Goal: Information Seeking & Learning: Understand process/instructions

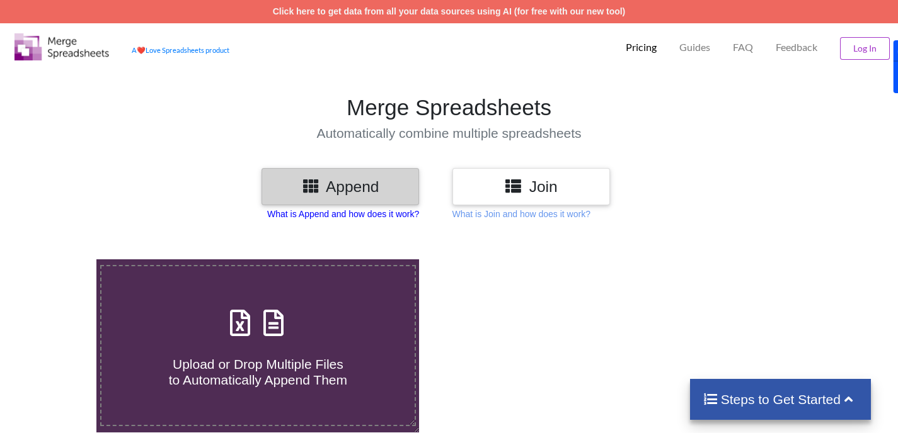
click at [334, 209] on p "What is Append and how does it work?" at bounding box center [343, 214] width 152 height 13
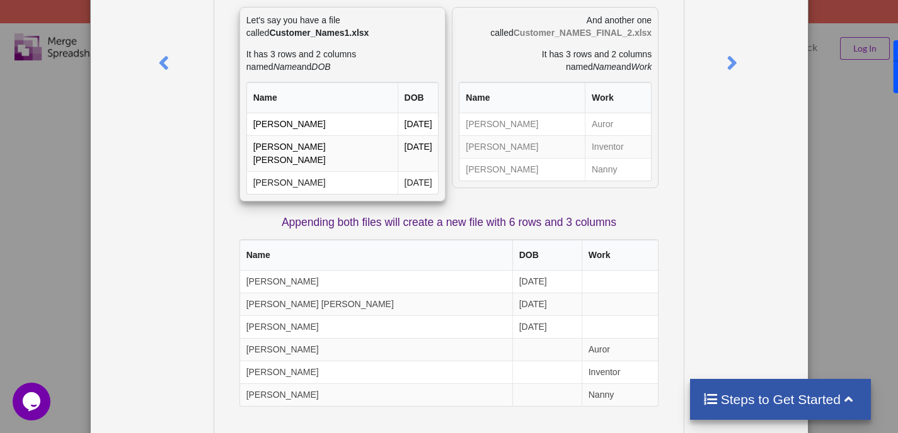
scroll to position [189, 0]
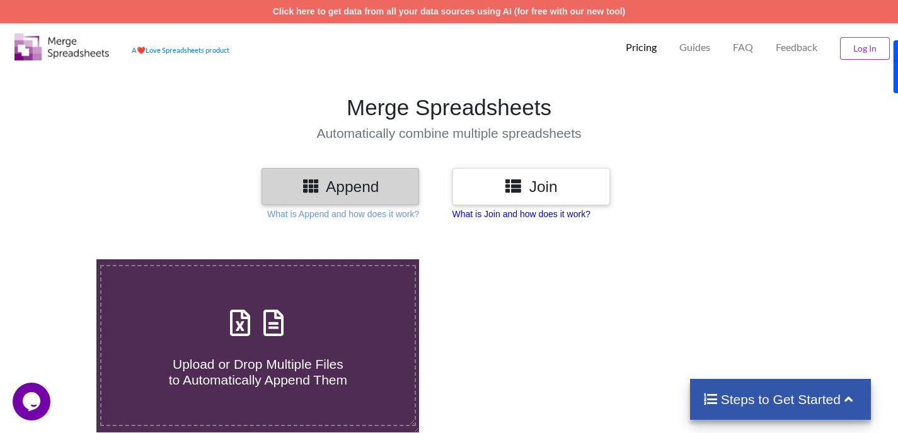
click at [419, 212] on p "What is Join and how does it work?" at bounding box center [343, 214] width 152 height 13
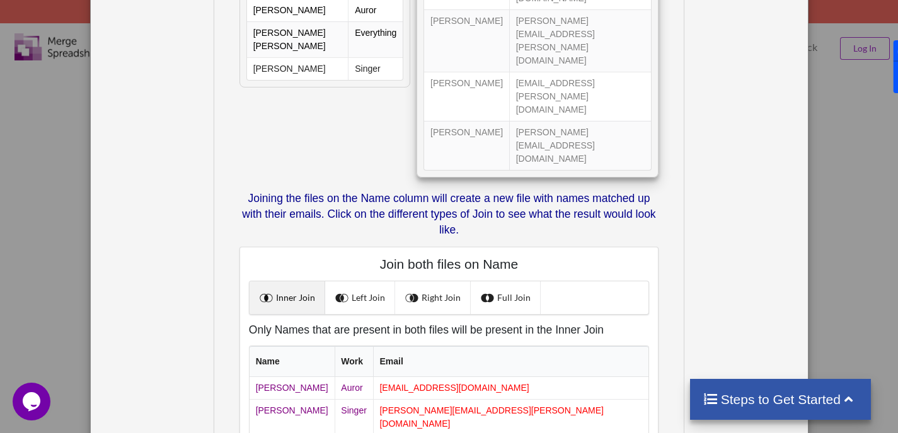
scroll to position [294, 0]
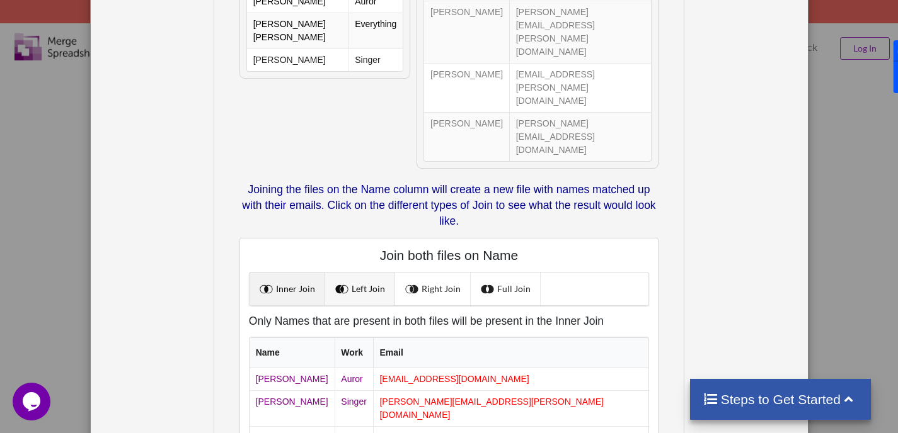
click at [368, 273] on link "Left Join" at bounding box center [360, 289] width 70 height 33
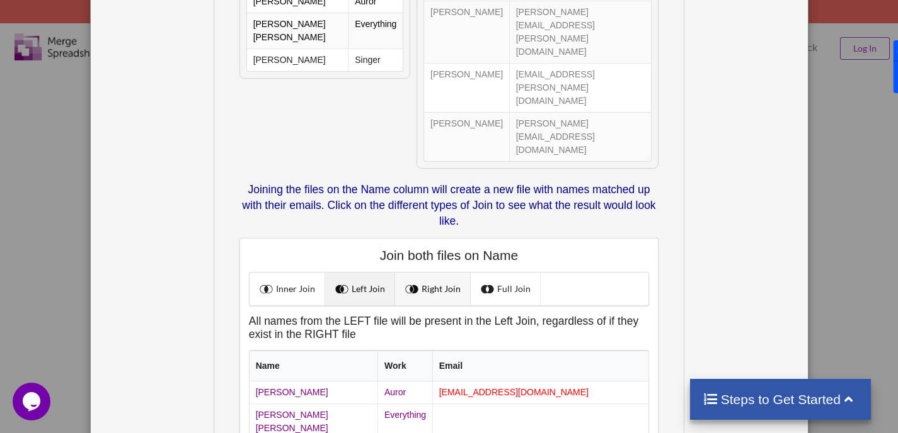
click at [429, 273] on link "Right Join" at bounding box center [433, 289] width 76 height 33
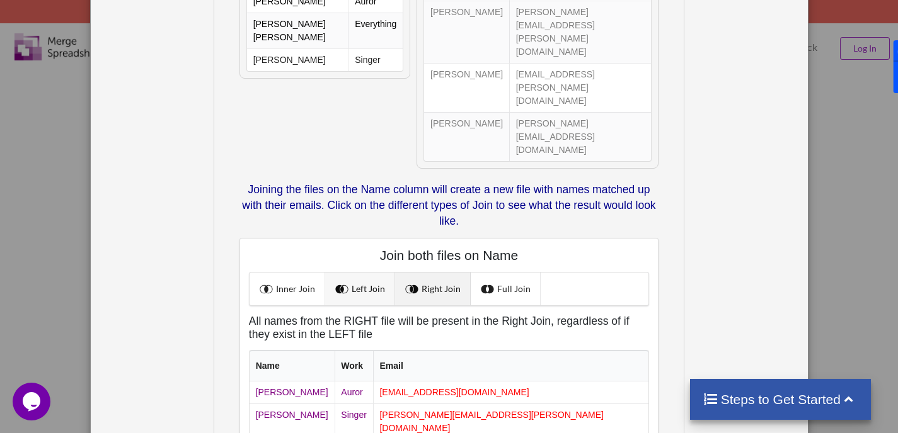
click at [352, 273] on link "Left Join" at bounding box center [360, 289] width 70 height 33
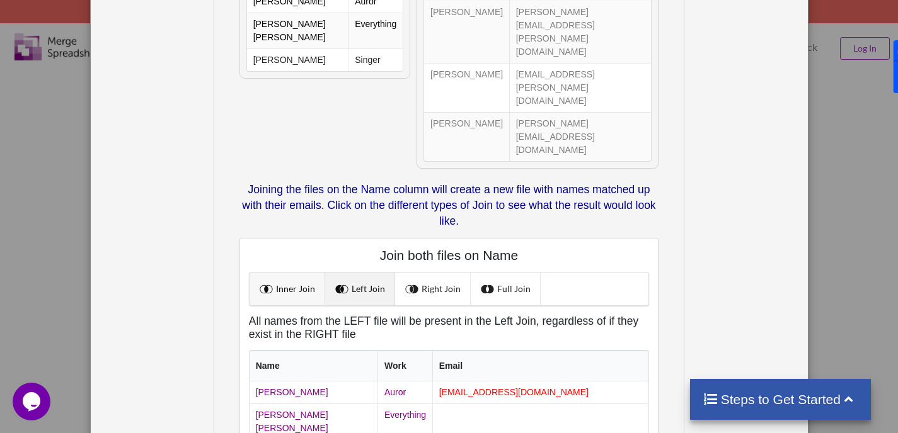
click at [297, 273] on link "Inner Join" at bounding box center [287, 289] width 76 height 33
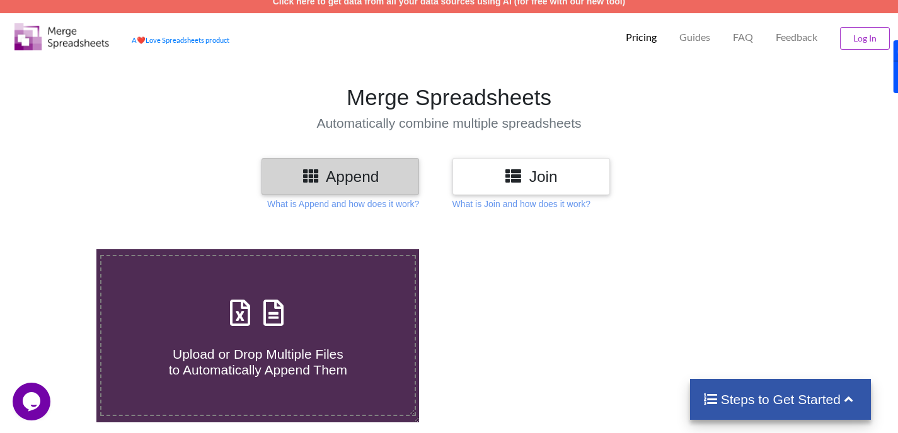
scroll to position [0, 0]
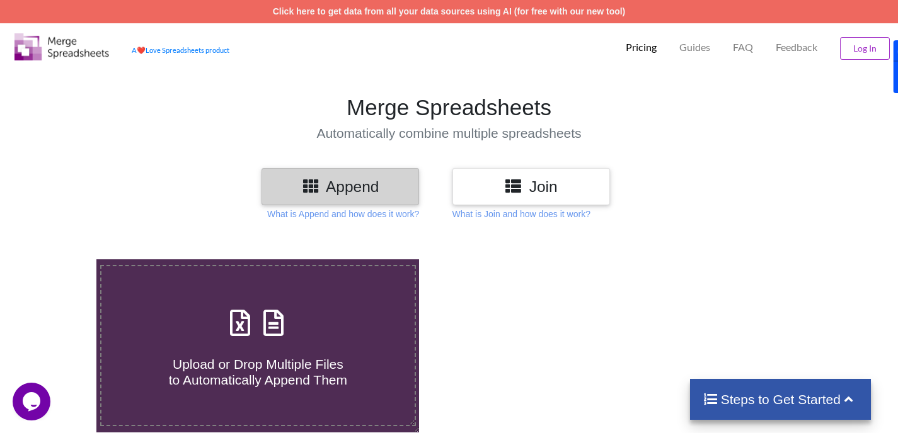
click at [645, 42] on p "Pricing" at bounding box center [641, 47] width 31 height 13
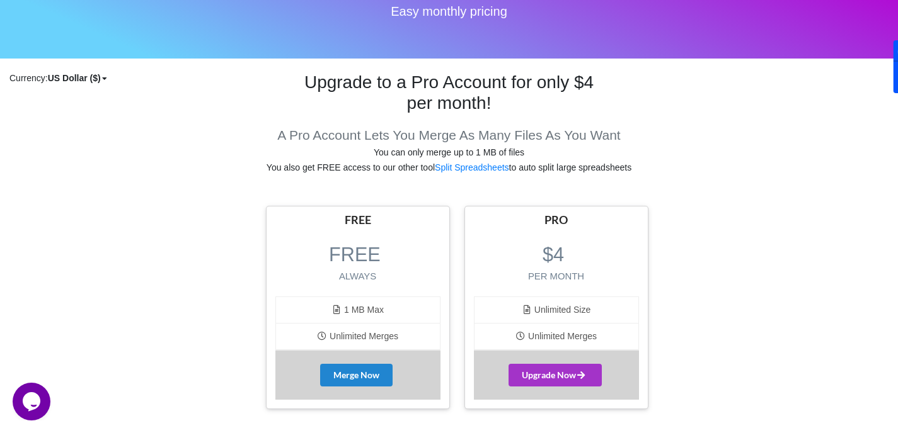
scroll to position [126, 0]
